Goal: Contribute content

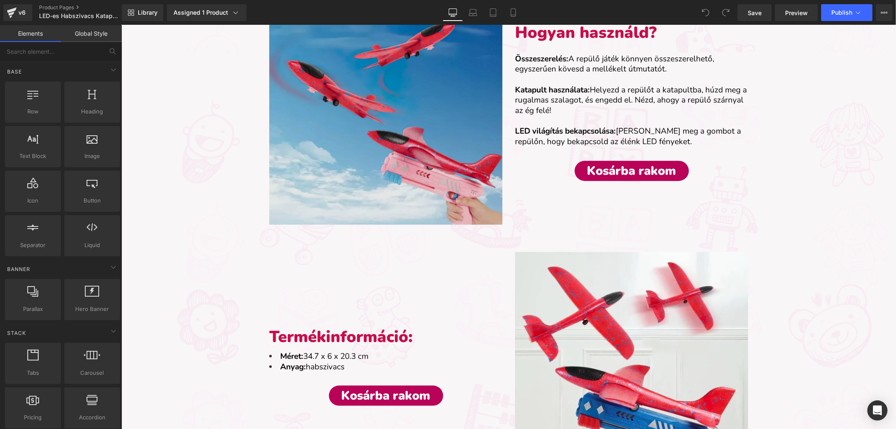
scroll to position [793, 0]
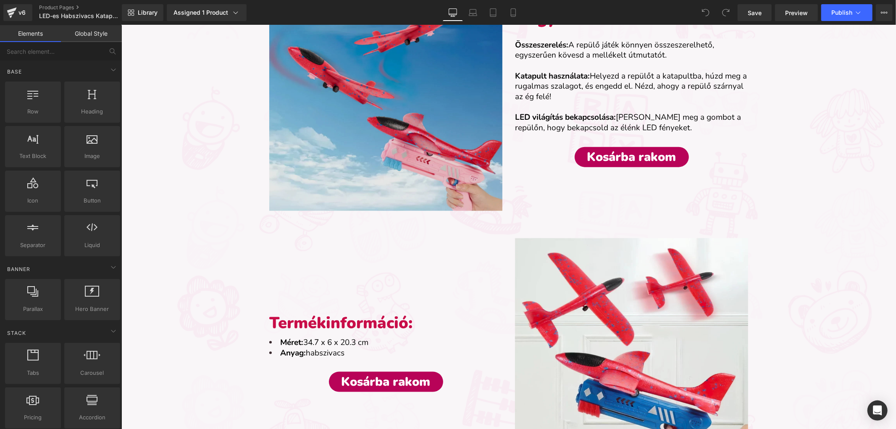
click at [332, 83] on img at bounding box center [385, 93] width 233 height 233
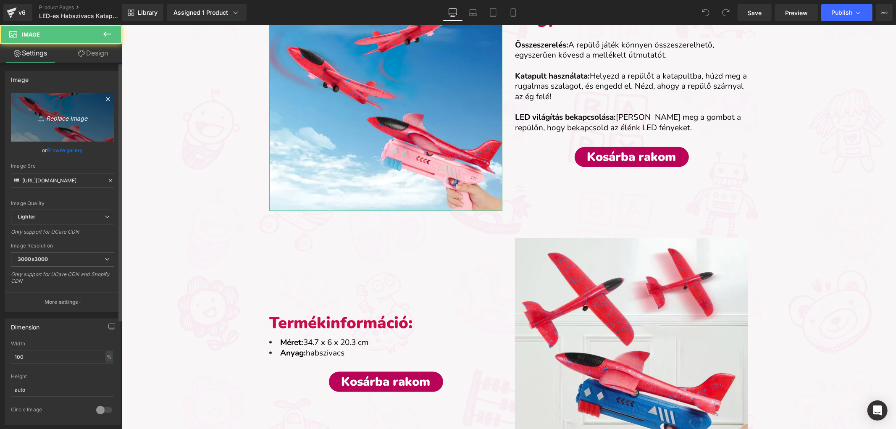
click at [83, 122] on icon "Replace Image" at bounding box center [62, 117] width 67 height 11
type input "C:\fakepath\habszivacs katapult repülő-termékkép (4).webp"
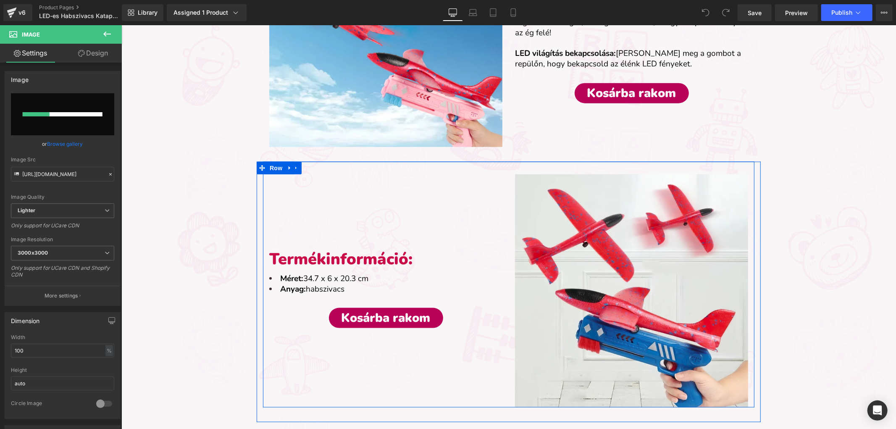
scroll to position [887, 0]
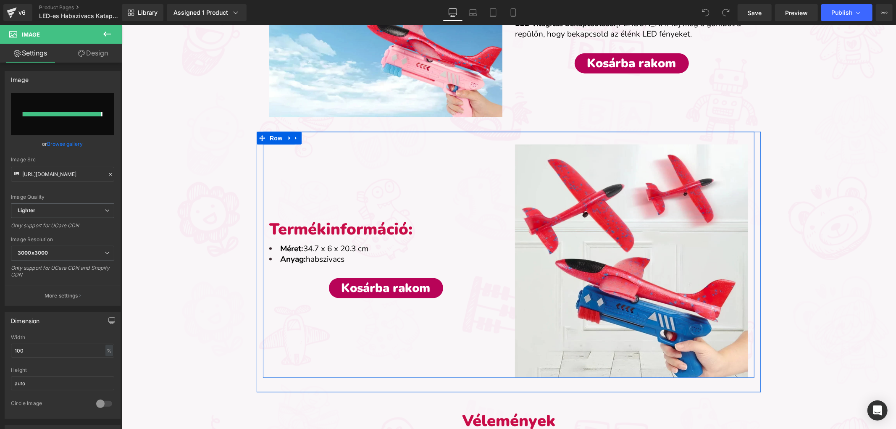
type input "[URL][DOMAIN_NAME]"
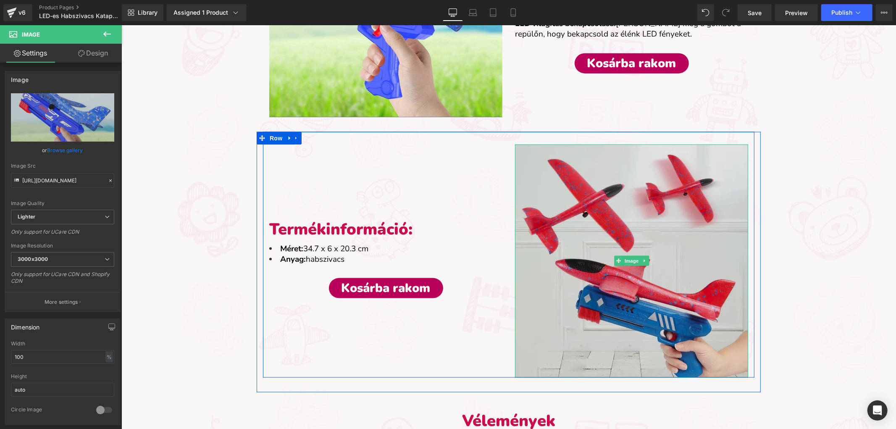
click at [605, 248] on img at bounding box center [631, 260] width 233 height 233
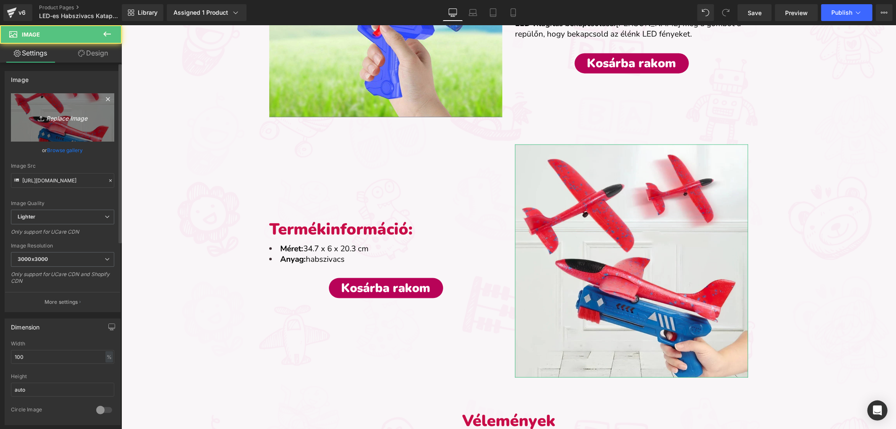
click at [67, 119] on icon "Replace Image" at bounding box center [62, 117] width 67 height 11
type input "C:\fakepath\habszivacs katapult repülő-termékkép (1).webp"
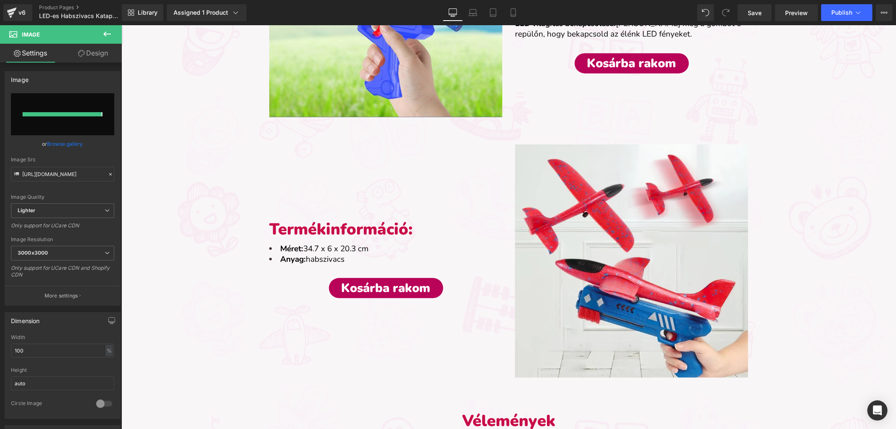
type input "[URL][DOMAIN_NAME]"
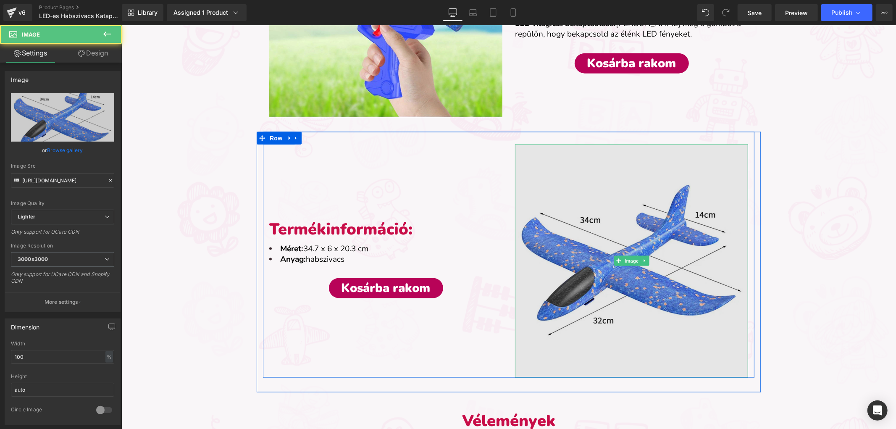
click at [611, 191] on img at bounding box center [631, 260] width 233 height 233
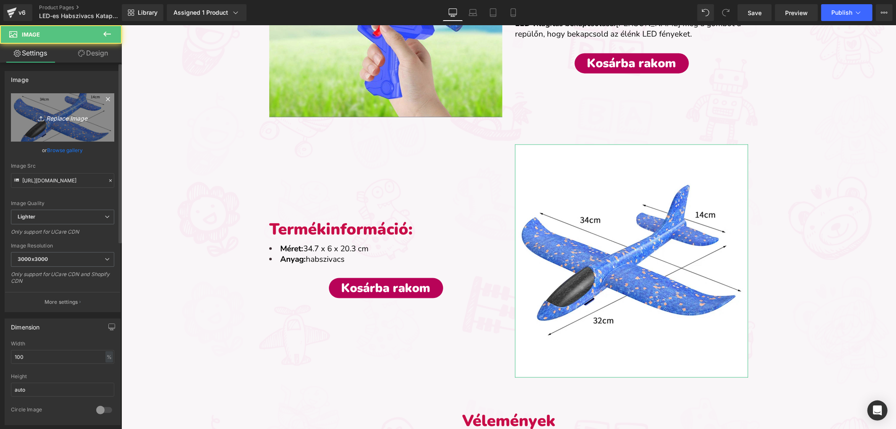
click at [39, 112] on icon "Replace Image" at bounding box center [62, 117] width 67 height 11
type input "C:\fakepath\habszivacs katapult repülő-termékkép (5).webp"
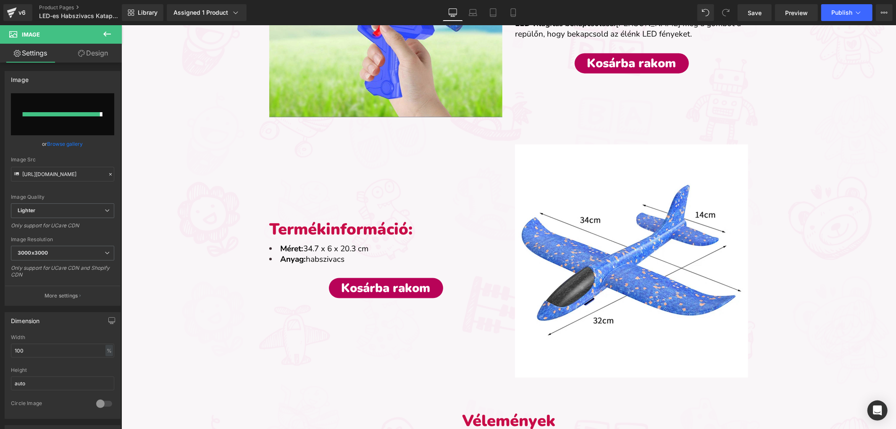
type input "[URL][DOMAIN_NAME]"
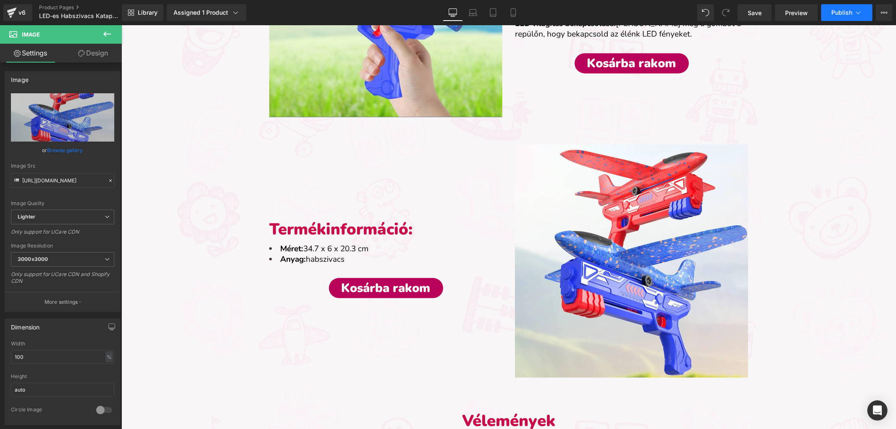
click at [840, 13] on span "Publish" at bounding box center [842, 12] width 21 height 7
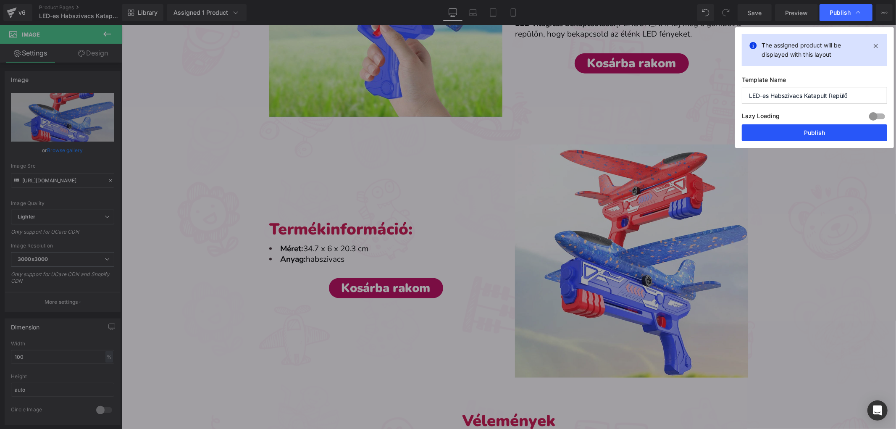
click at [821, 128] on button "Publish" at bounding box center [814, 132] width 145 height 17
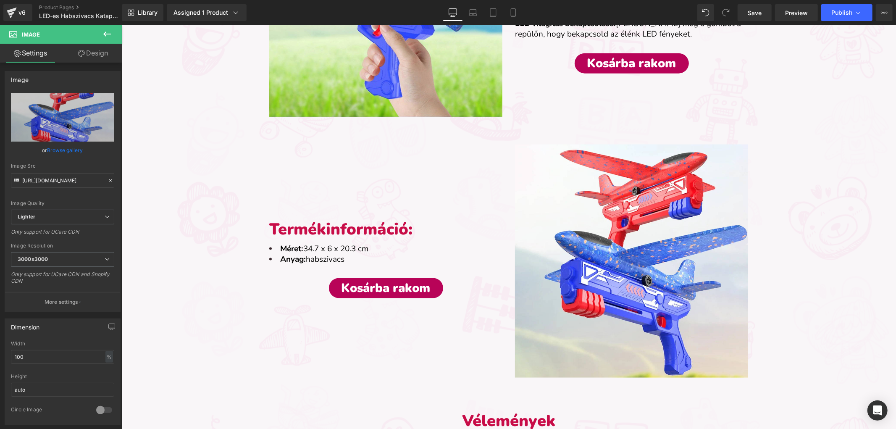
click at [173, 116] on div "Sale Off (P) Image LED-es Habszivacs Katapult Repülő (P) Title Liquid 9,890.00 …" at bounding box center [508, 68] width 775 height 1707
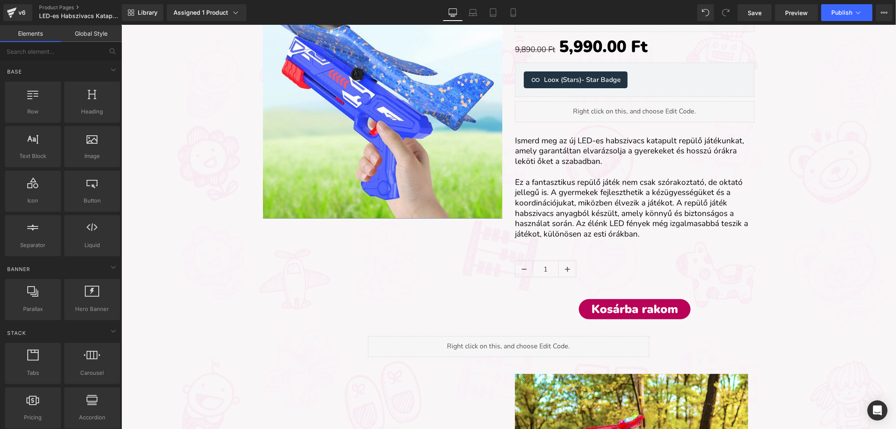
scroll to position [0, 0]
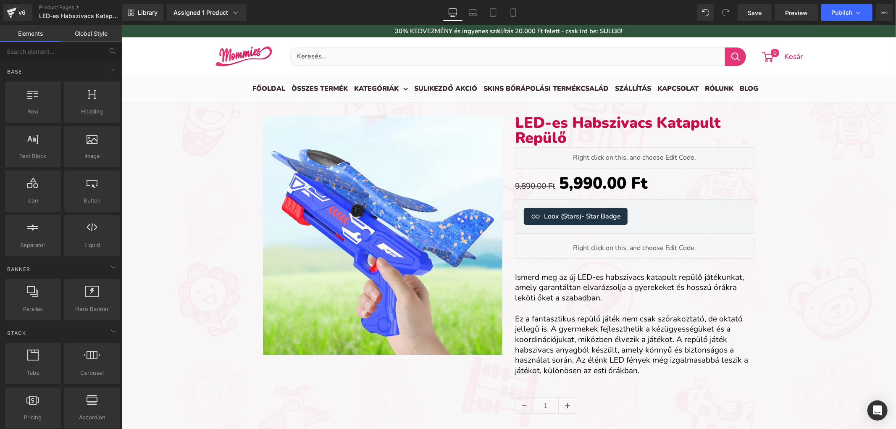
drag, startPoint x: 174, startPoint y: 174, endPoint x: 180, endPoint y: 112, distance: 62.5
click at [13, 11] on icon at bounding box center [12, 10] width 10 height 5
